Goal: Navigation & Orientation: Find specific page/section

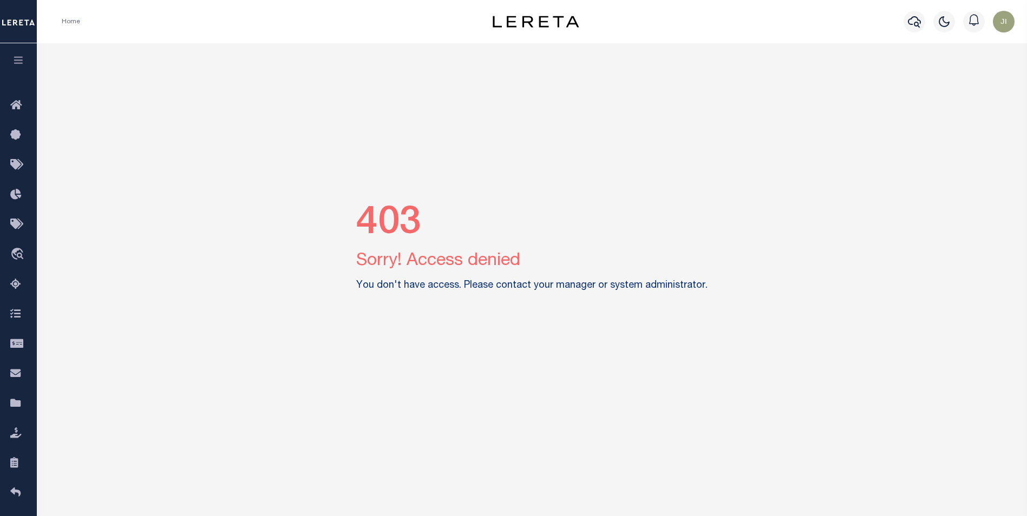
click at [1004, 22] on img "button" at bounding box center [1004, 22] width 22 height 22
click at [959, 80] on span "Sign out" at bounding box center [961, 77] width 31 height 8
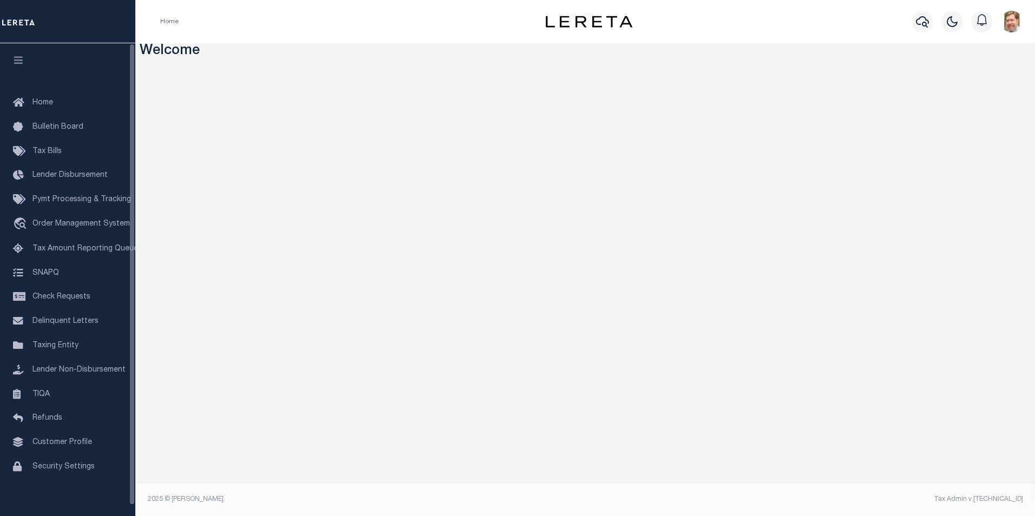
click at [15, 58] on icon "button" at bounding box center [18, 60] width 12 height 10
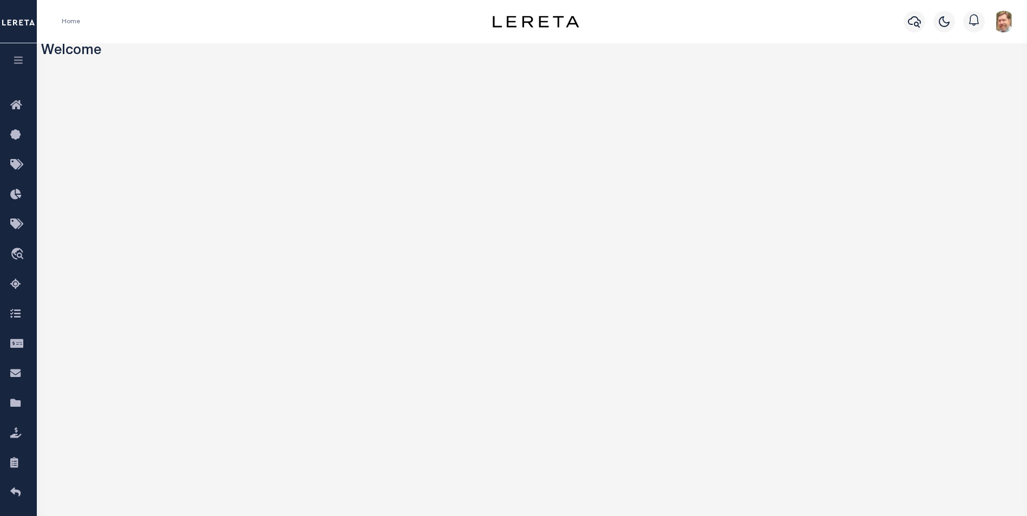
click at [15, 58] on icon "button" at bounding box center [18, 60] width 12 height 10
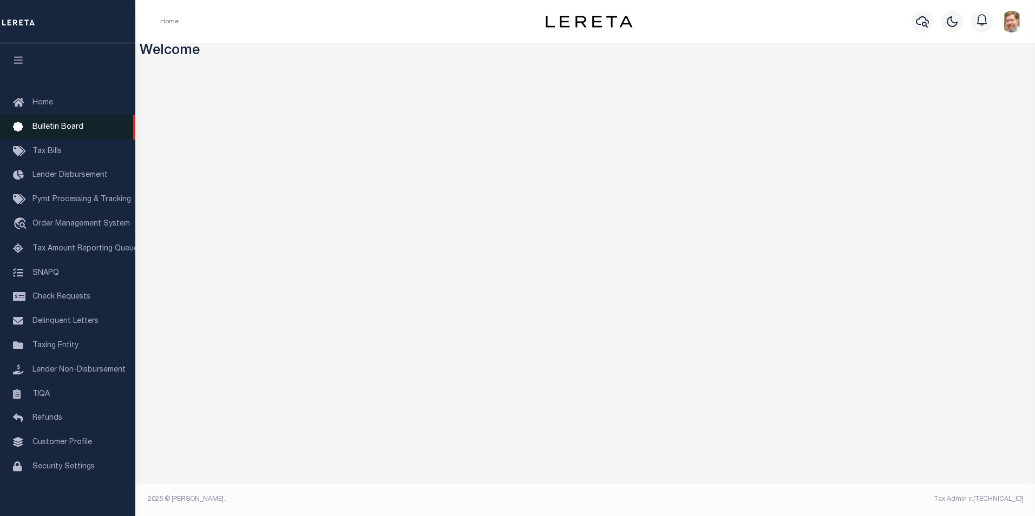
click at [40, 126] on span "Bulletin Board" at bounding box center [57, 127] width 51 height 8
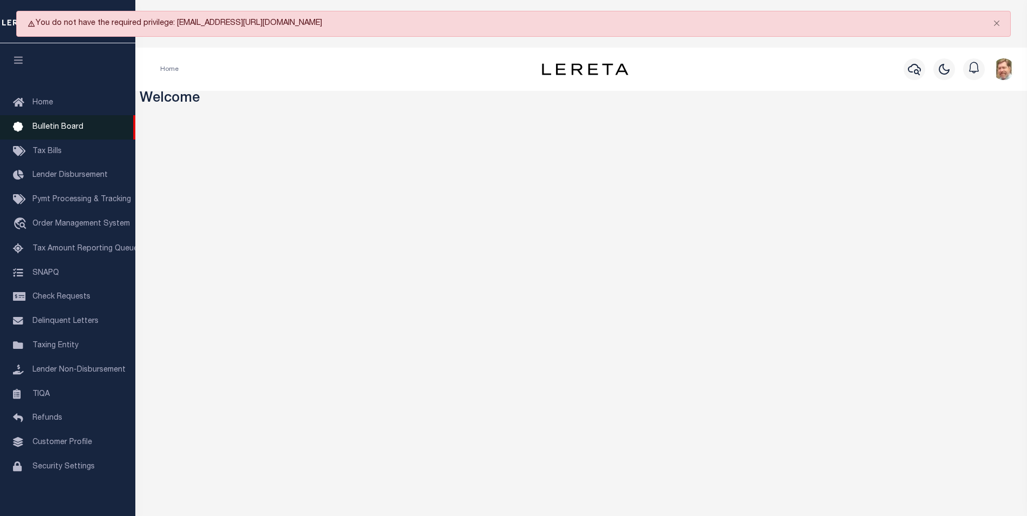
click at [42, 127] on span "Bulletin Board" at bounding box center [57, 127] width 51 height 8
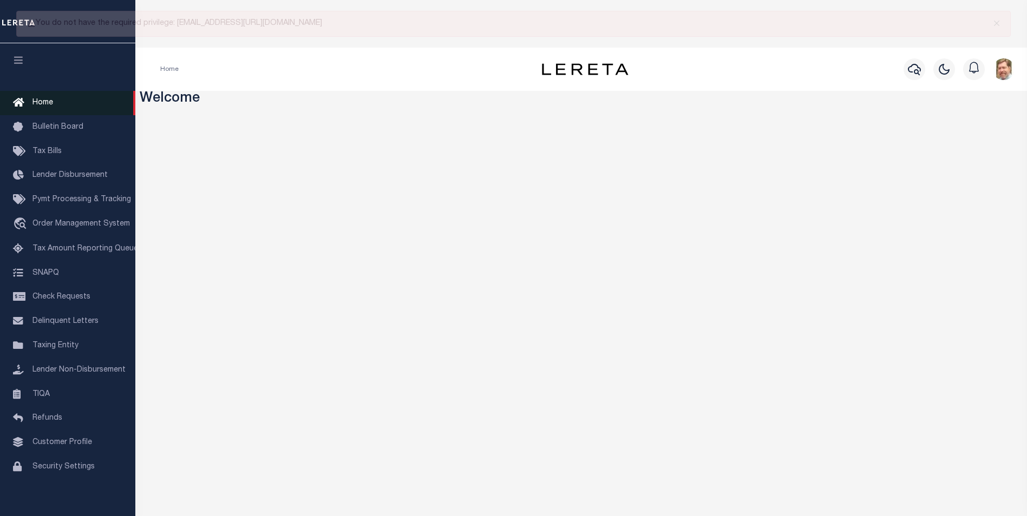
click at [42, 104] on span "Home" at bounding box center [42, 103] width 21 height 8
